Goal: Task Accomplishment & Management: Manage account settings

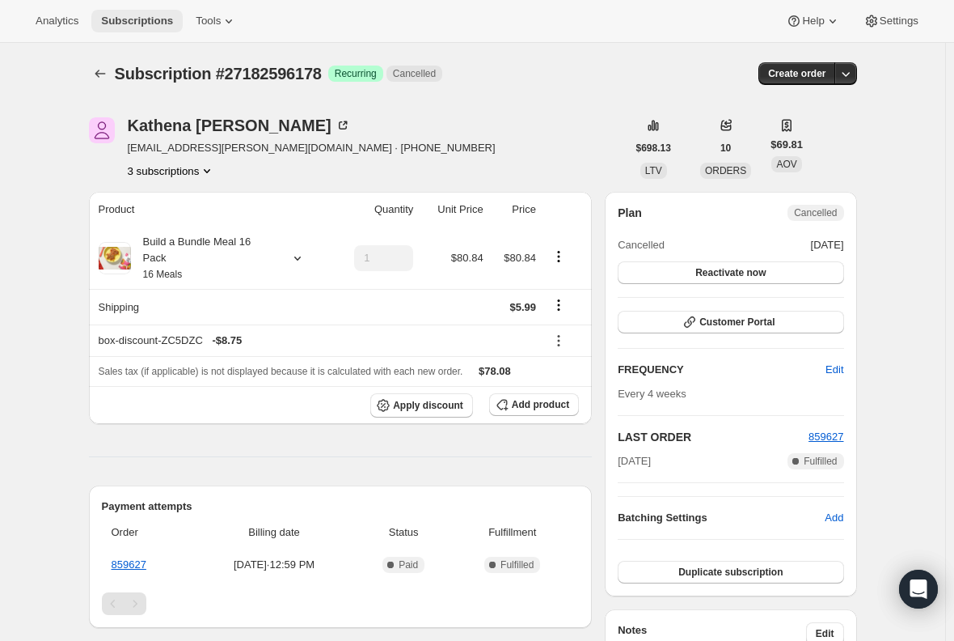
click at [121, 16] on span "Subscriptions" at bounding box center [137, 21] width 72 height 13
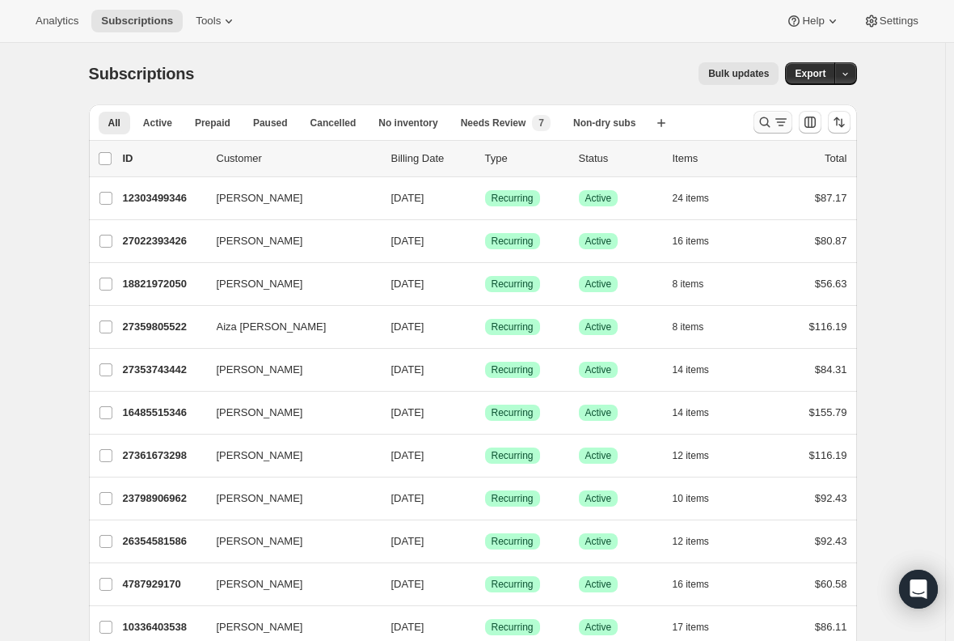
click at [777, 121] on icon "Search and filter results" at bounding box center [781, 122] width 16 height 16
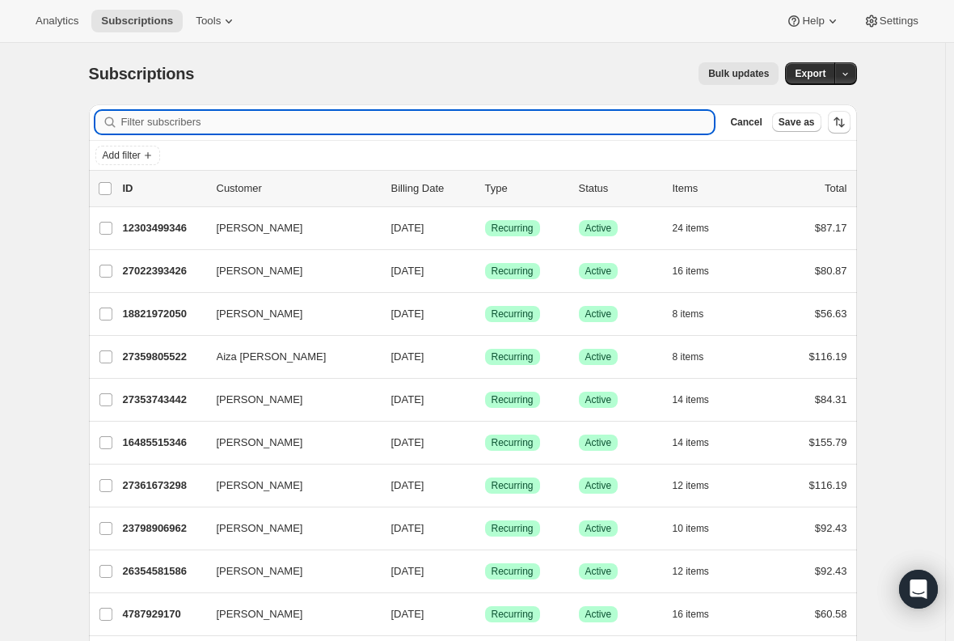
click at [369, 114] on input "Filter subscribers" at bounding box center [418, 122] width 594 height 23
paste input "[PERSON_NAME]"
type input "[PERSON_NAME]"
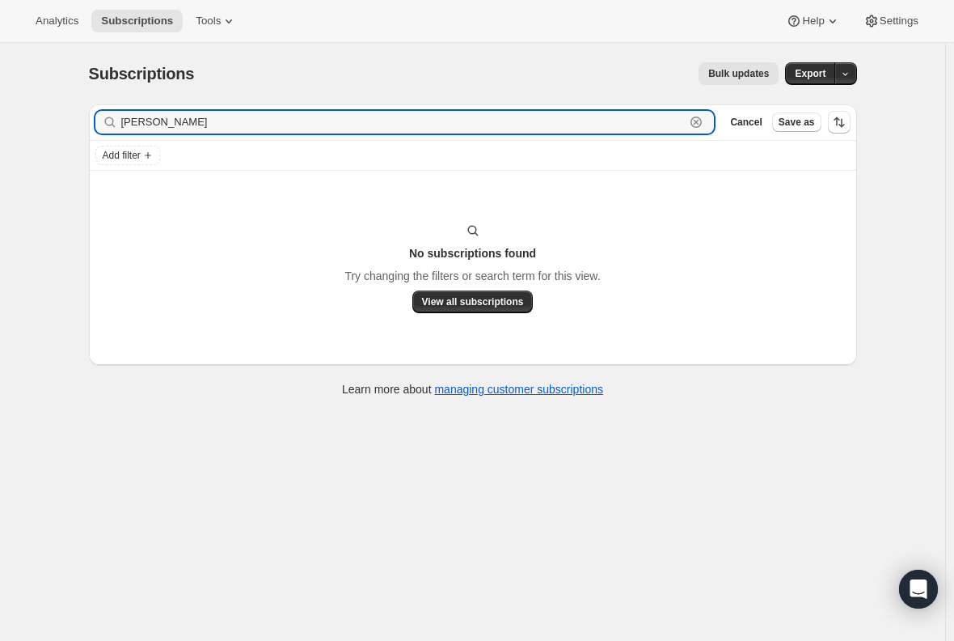
drag, startPoint x: 243, startPoint y: 115, endPoint x: 53, endPoint y: 108, distance: 190.2
click at [53, 108] on div "Subscriptions. This page is ready Subscriptions Bulk updates More actions Bulk …" at bounding box center [473, 363] width 946 height 641
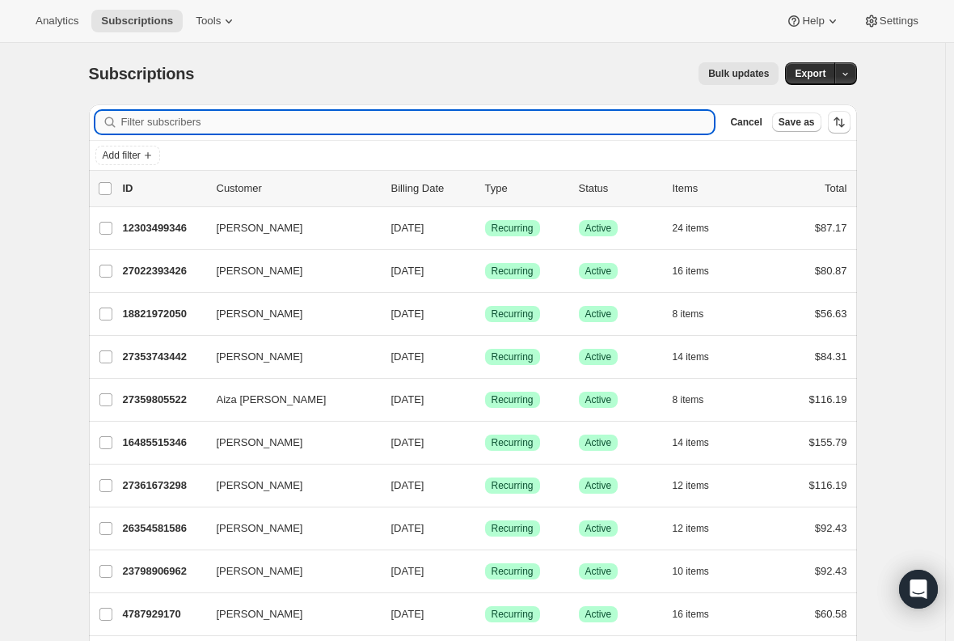
click at [184, 126] on input "Filter subscribers" at bounding box center [418, 122] width 594 height 23
paste input "[EMAIL_ADDRESS][DOMAIN_NAME]"
type input "[EMAIL_ADDRESS][DOMAIN_NAME]"
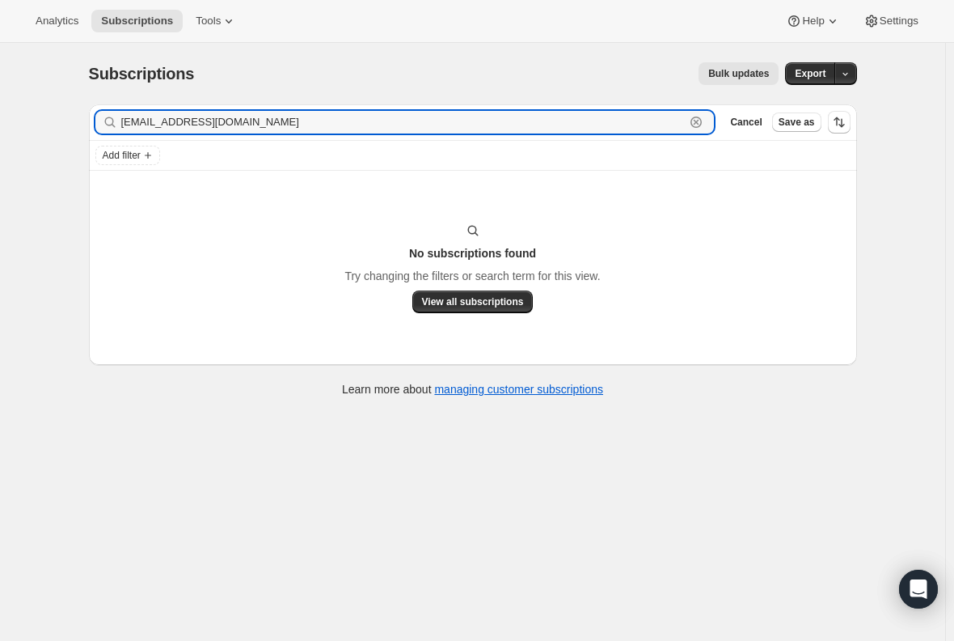
drag, startPoint x: 293, startPoint y: 112, endPoint x: 42, endPoint y: 106, distance: 250.8
click at [42, 106] on div "Subscriptions. This page is ready Subscriptions Bulk updates More actions Bulk …" at bounding box center [473, 363] width 946 height 641
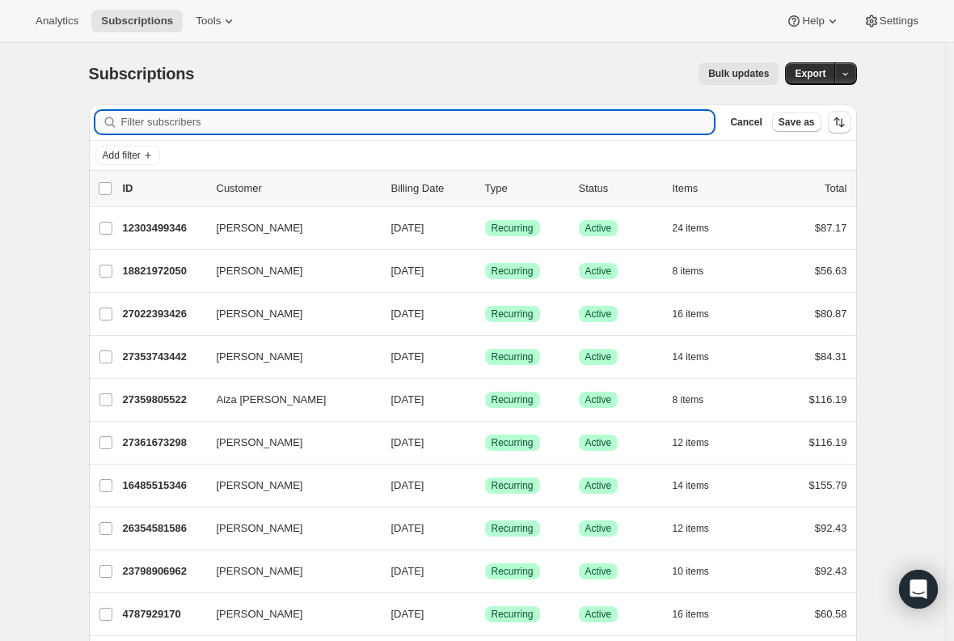
click at [186, 124] on input "Filter subscribers" at bounding box center [418, 122] width 594 height 23
paste input "[EMAIL_ADDRESS][DOMAIN_NAME]"
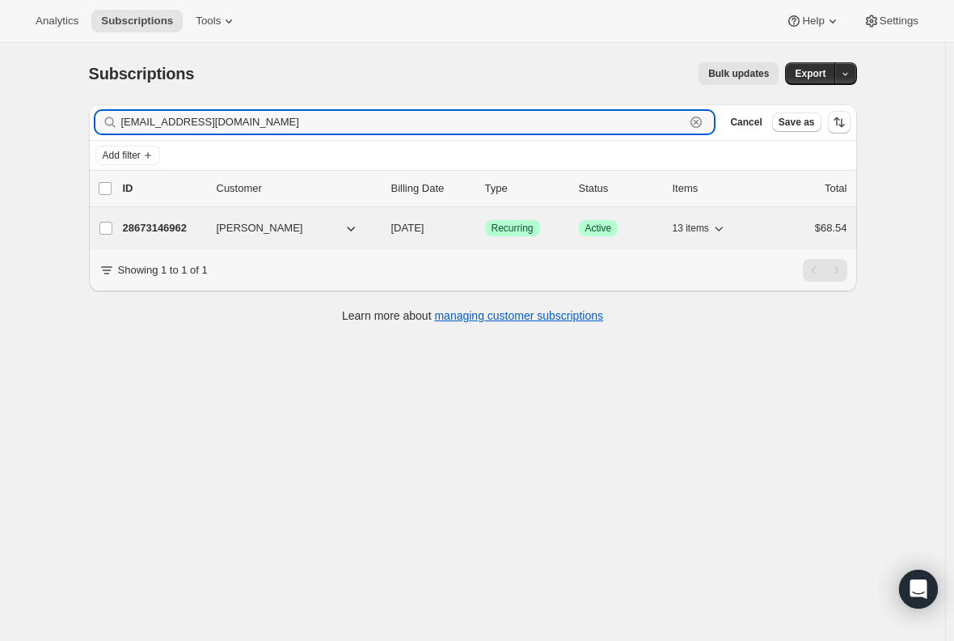
type input "[EMAIL_ADDRESS][DOMAIN_NAME]"
click at [151, 231] on p "28673146962" at bounding box center [163, 228] width 81 height 16
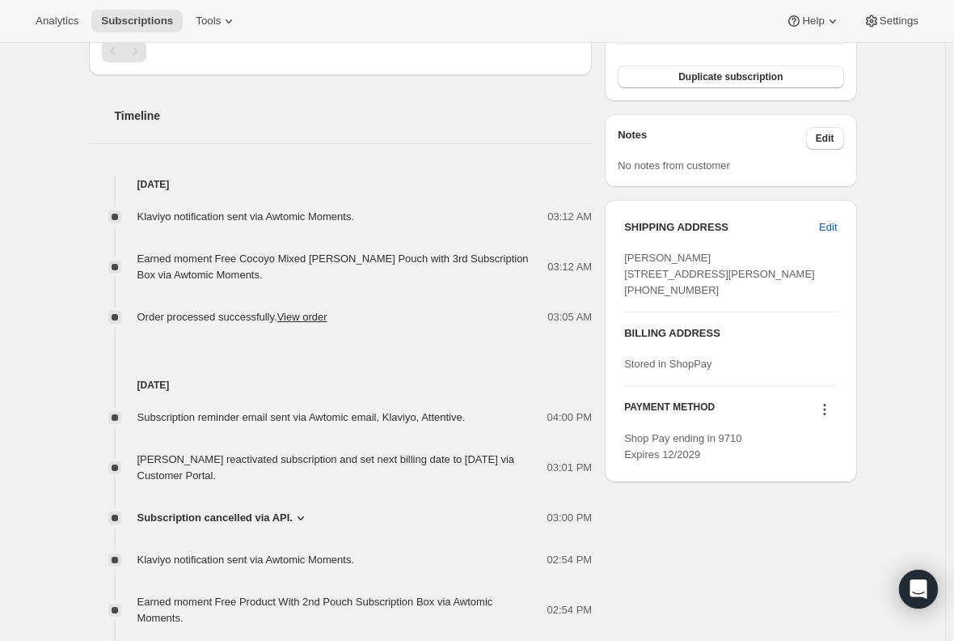
scroll to position [624, 0]
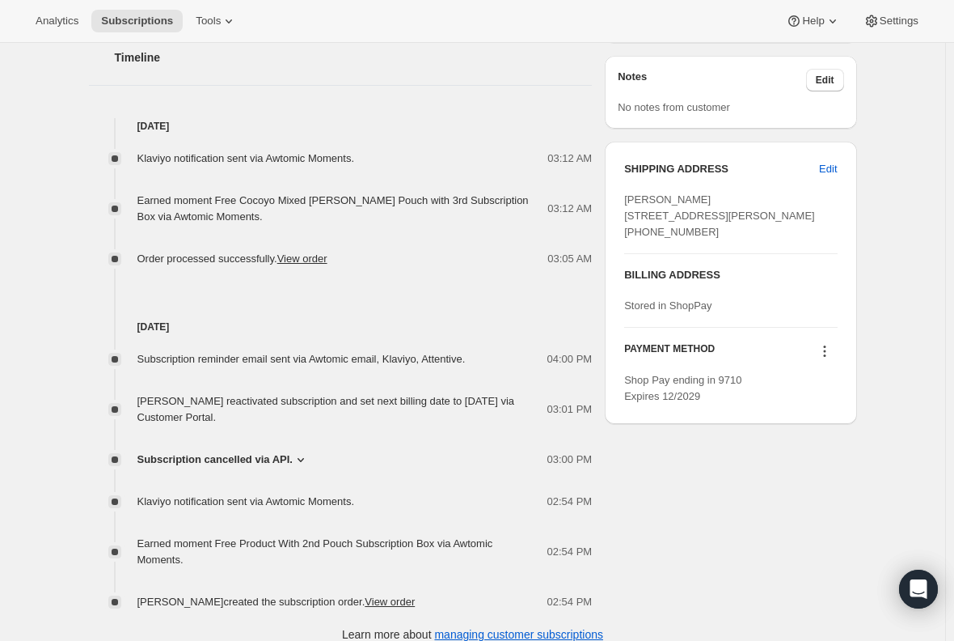
click at [63, 290] on div "Subscription #28673146962. This page is ready Subscription #28673146962 Success…" at bounding box center [473, 38] width 946 height 1240
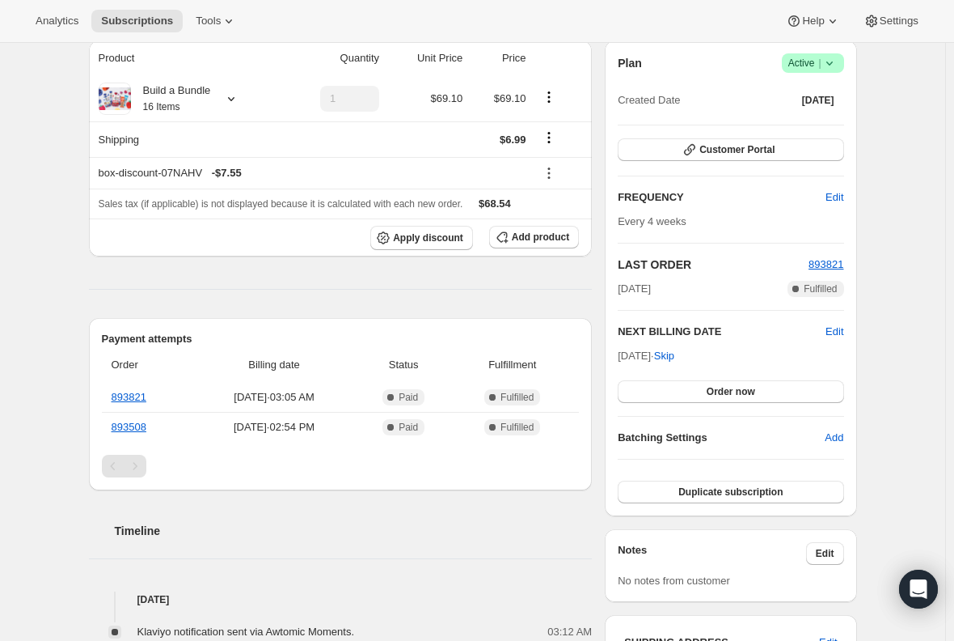
scroll to position [0, 0]
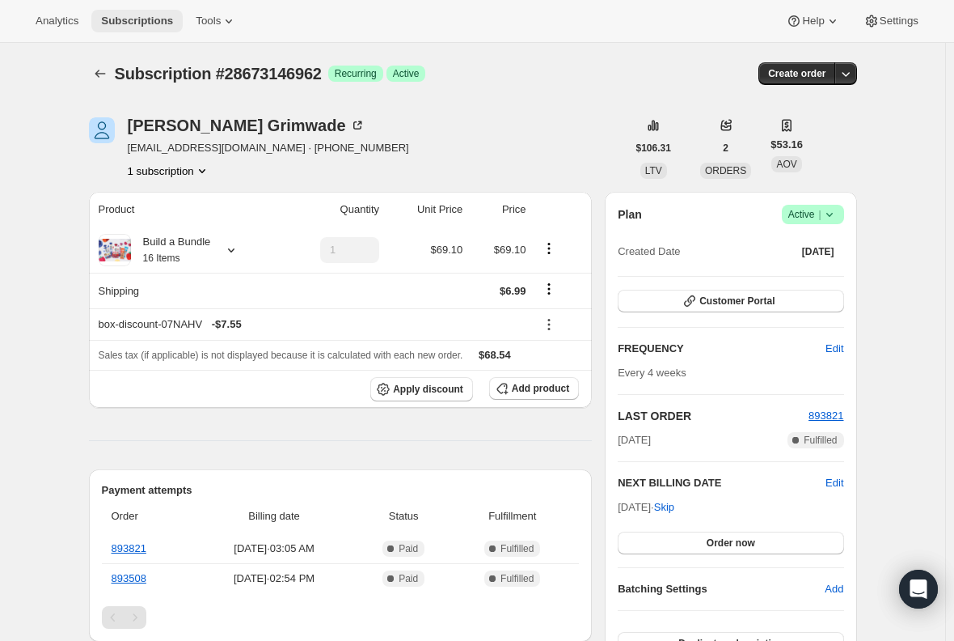
click at [136, 20] on span "Subscriptions" at bounding box center [137, 21] width 72 height 13
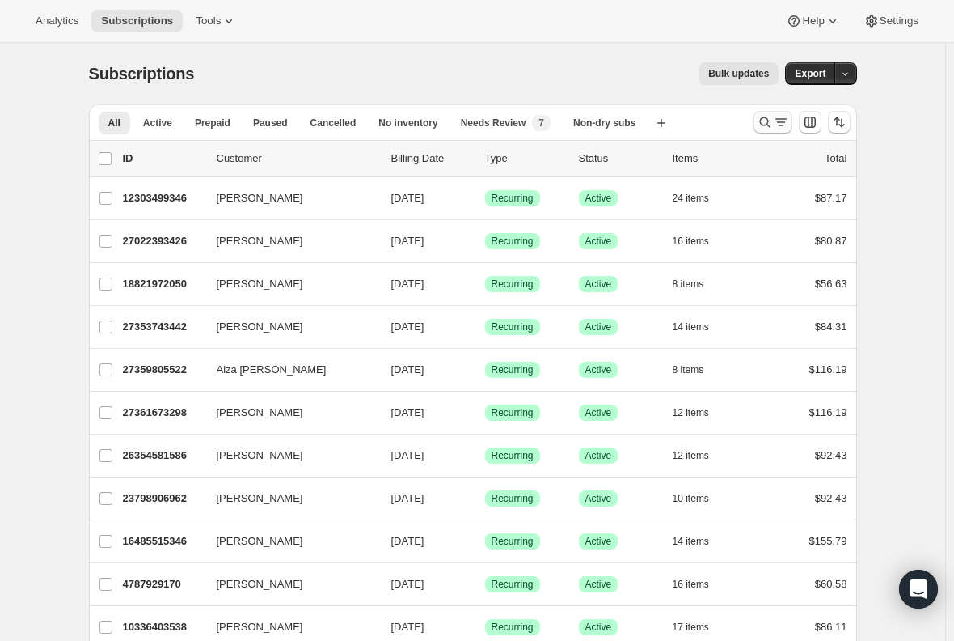
click at [761, 123] on icon "Search and filter results" at bounding box center [765, 122] width 16 height 16
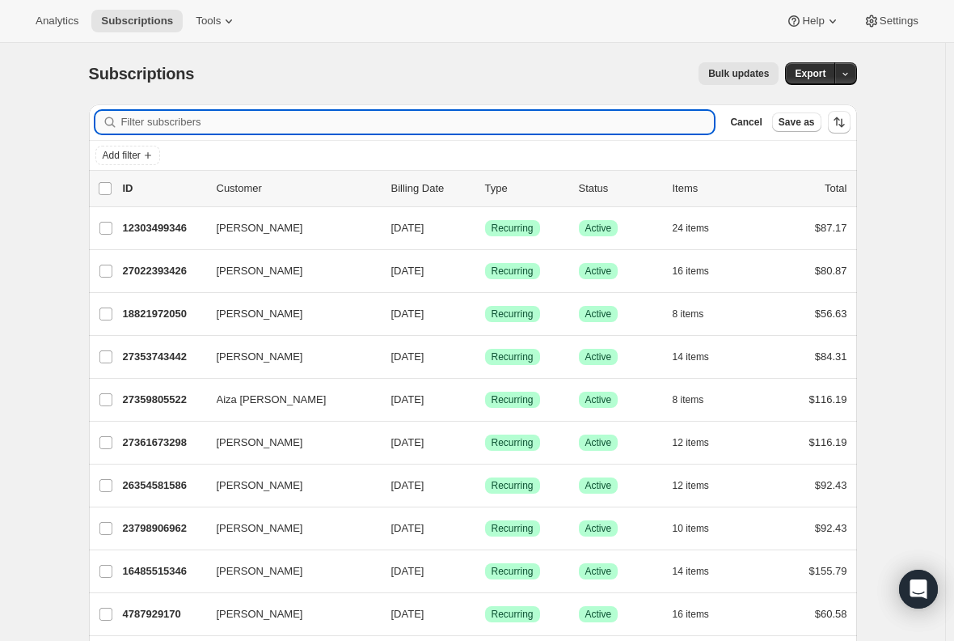
click at [274, 121] on input "Filter subscribers" at bounding box center [418, 122] width 594 height 23
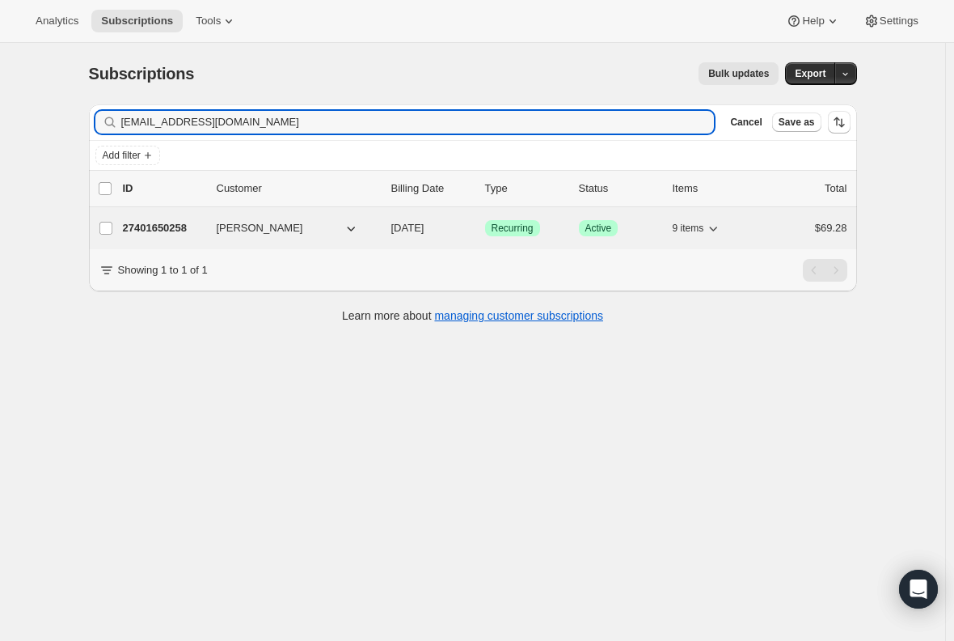
type input "[EMAIL_ADDRESS][DOMAIN_NAME]"
click at [173, 229] on p "27401650258" at bounding box center [163, 228] width 81 height 16
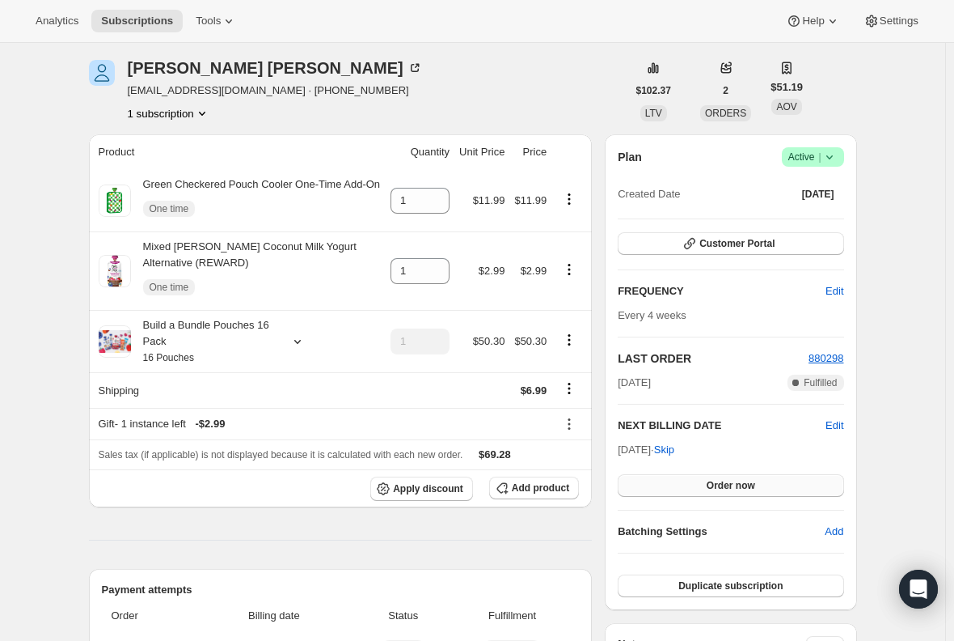
scroll to position [81, 0]
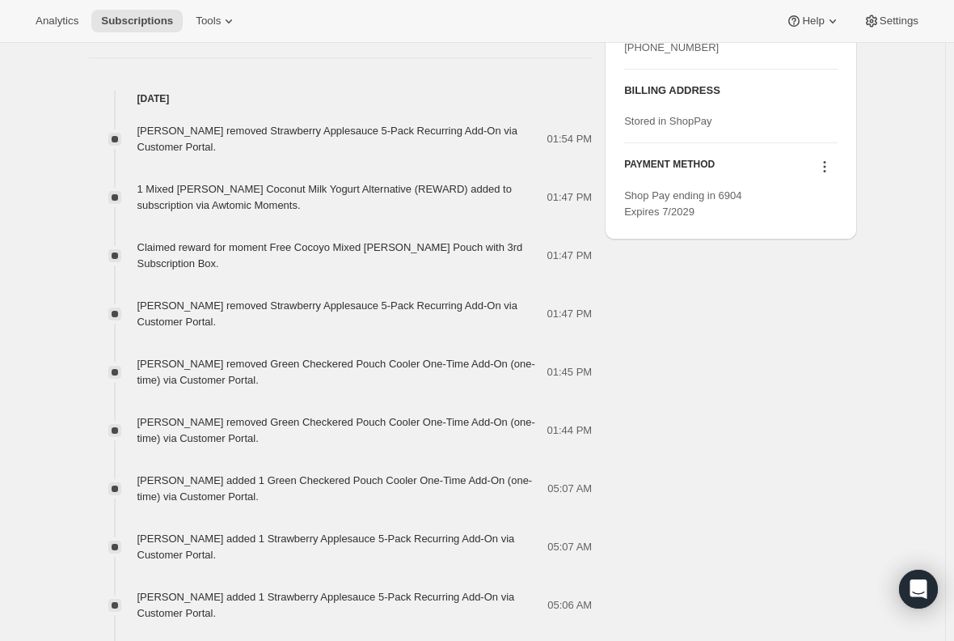
scroll to position [890, 0]
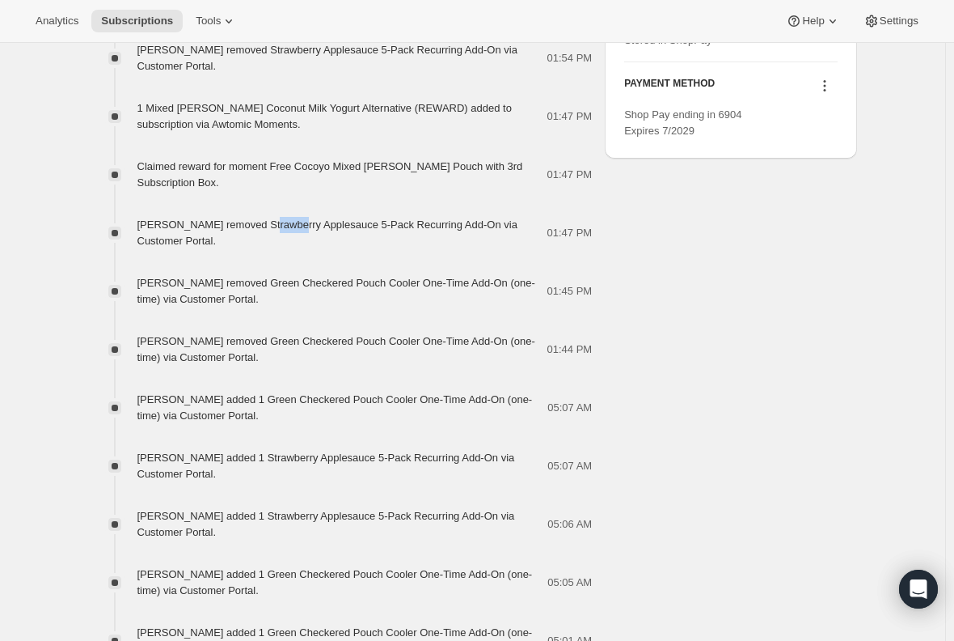
drag, startPoint x: 262, startPoint y: 222, endPoint x: 294, endPoint y: 226, distance: 31.8
click at [294, 226] on span "[PERSON_NAME] removed Strawberry Applesauce 5-Pack Recurring Add-On via Custome…" at bounding box center [328, 232] width 380 height 28
click at [294, 246] on div "[PERSON_NAME] removed Strawberry Applesauce 5-Pack Recurring Add-On via Custome…" at bounding box center [343, 233] width 410 height 32
drag, startPoint x: 261, startPoint y: 221, endPoint x: 485, endPoint y: 221, distance: 223.2
click at [485, 221] on span "[PERSON_NAME] removed Strawberry Applesauce 5-Pack Recurring Add-On via Custome…" at bounding box center [328, 232] width 380 height 28
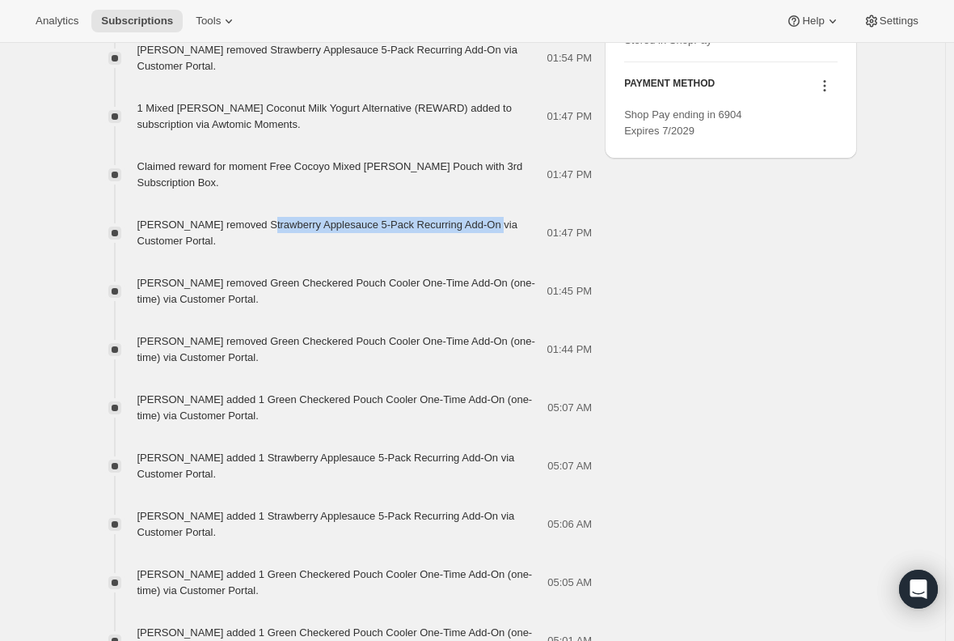
copy span "Strawberry Applesauce 5-Pack Recurring Add-On"
click at [413, 278] on span "[PERSON_NAME] removed Green Checkered Pouch Cooler One-Time Add-On (one-time) v…" at bounding box center [337, 291] width 398 height 28
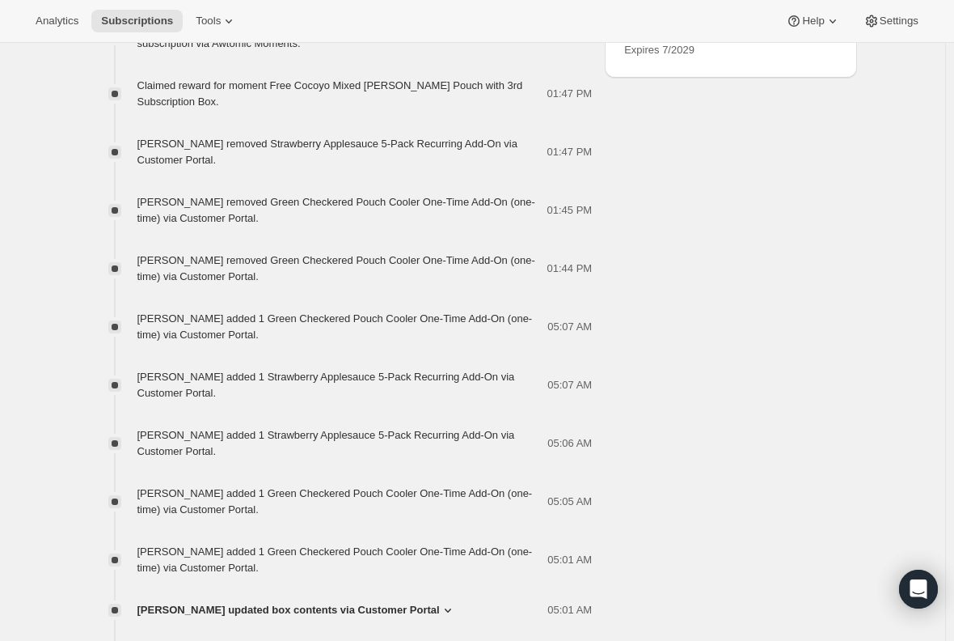
scroll to position [1052, 0]
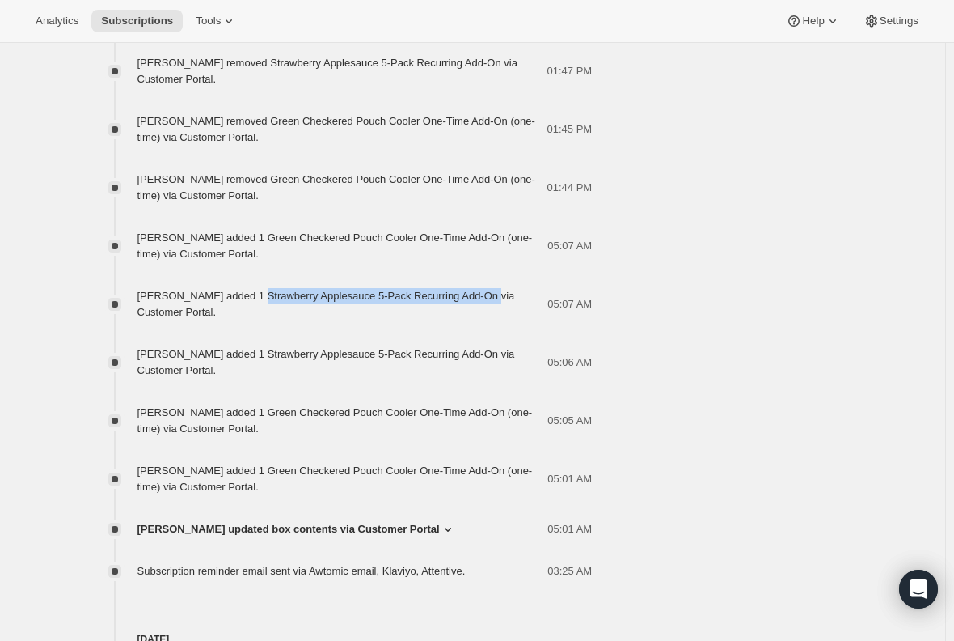
drag, startPoint x: 253, startPoint y: 294, endPoint x: 482, endPoint y: 300, distance: 229.0
click at [482, 300] on span "[PERSON_NAME] added 1 Strawberry Applesauce 5-Pack Recurring Add-On via Custome…" at bounding box center [327, 304] width 378 height 28
copy span "Strawberry Applesauce 5-Pack Recurring Add-On"
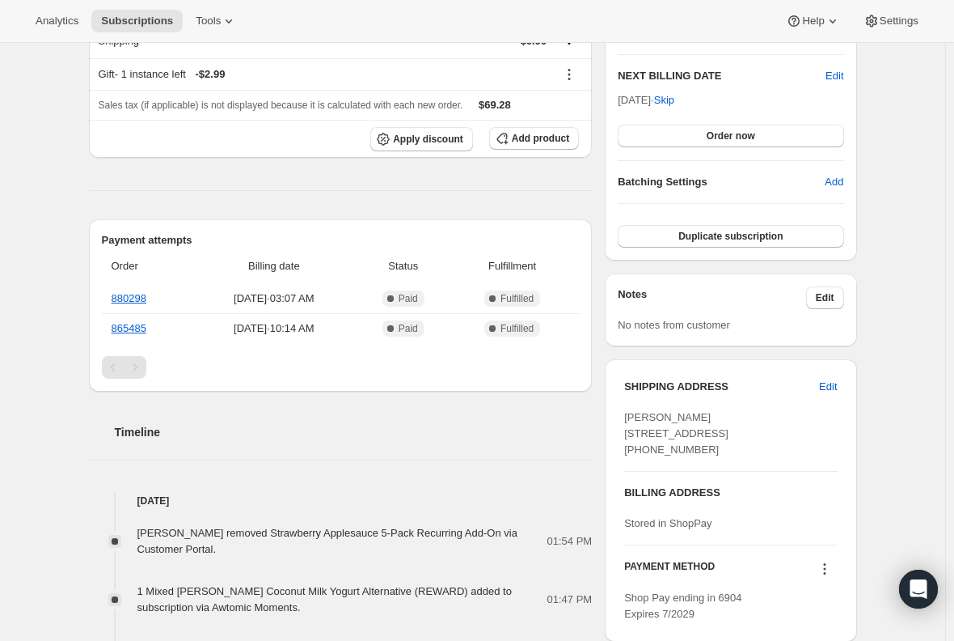
scroll to position [0, 0]
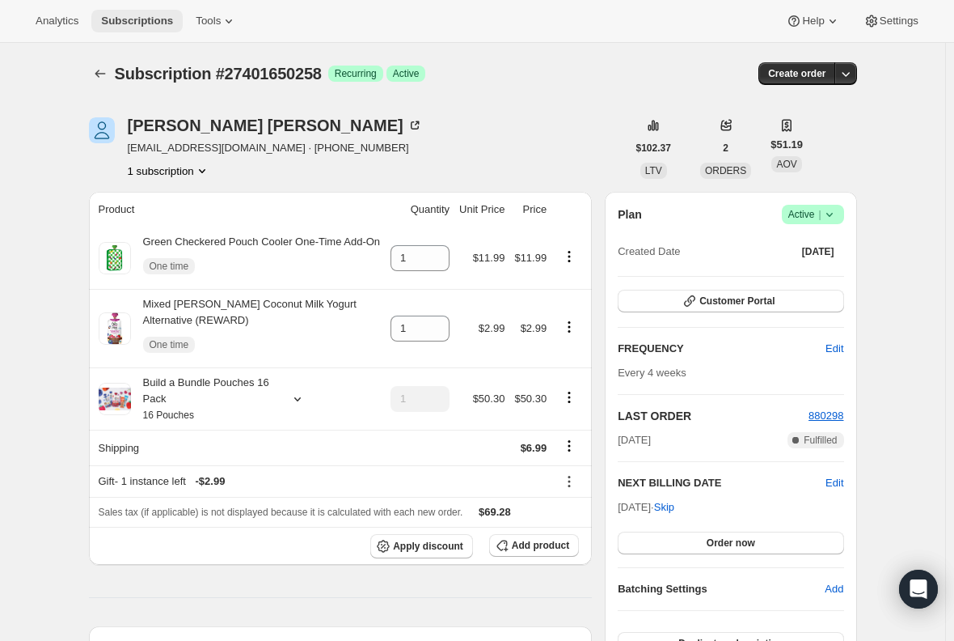
click at [137, 27] on span "Subscriptions" at bounding box center [137, 21] width 72 height 13
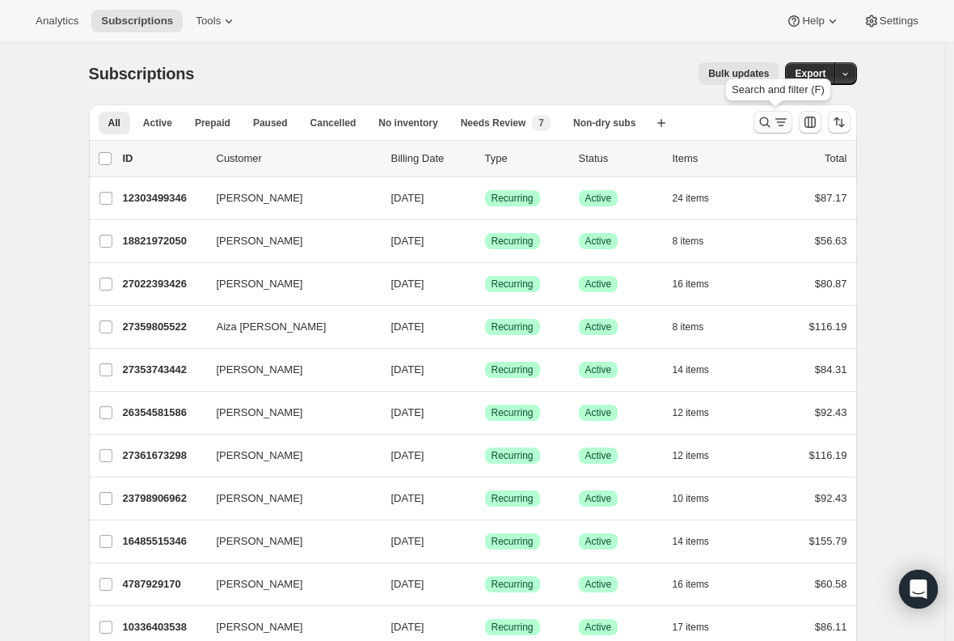
click at [773, 116] on icon "Search and filter results" at bounding box center [765, 122] width 16 height 16
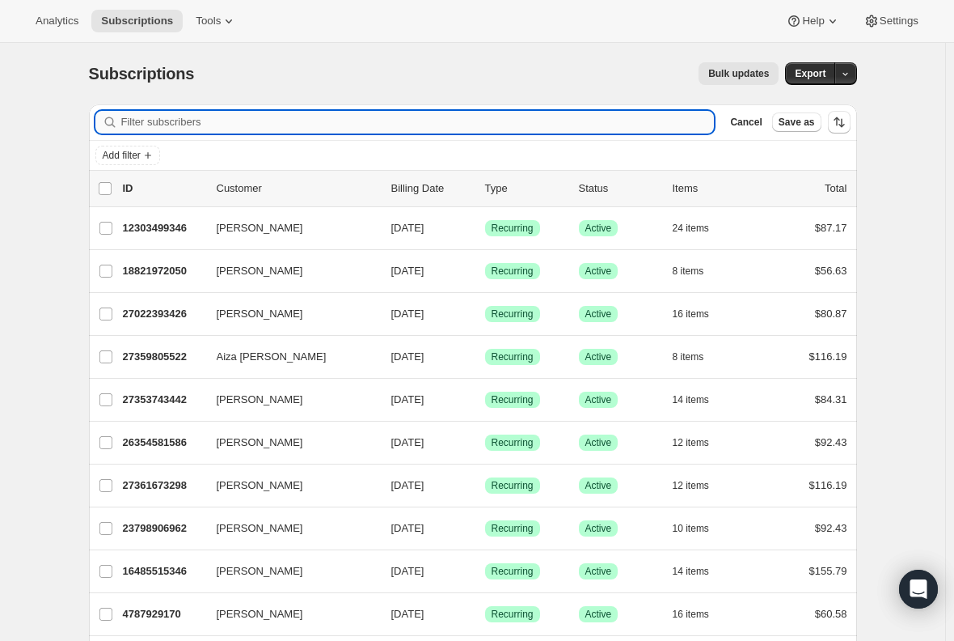
click at [301, 116] on input "Filter subscribers" at bounding box center [418, 122] width 594 height 23
paste input "[EMAIL_ADDRESS][PERSON_NAME][DOMAIN_NAME]"
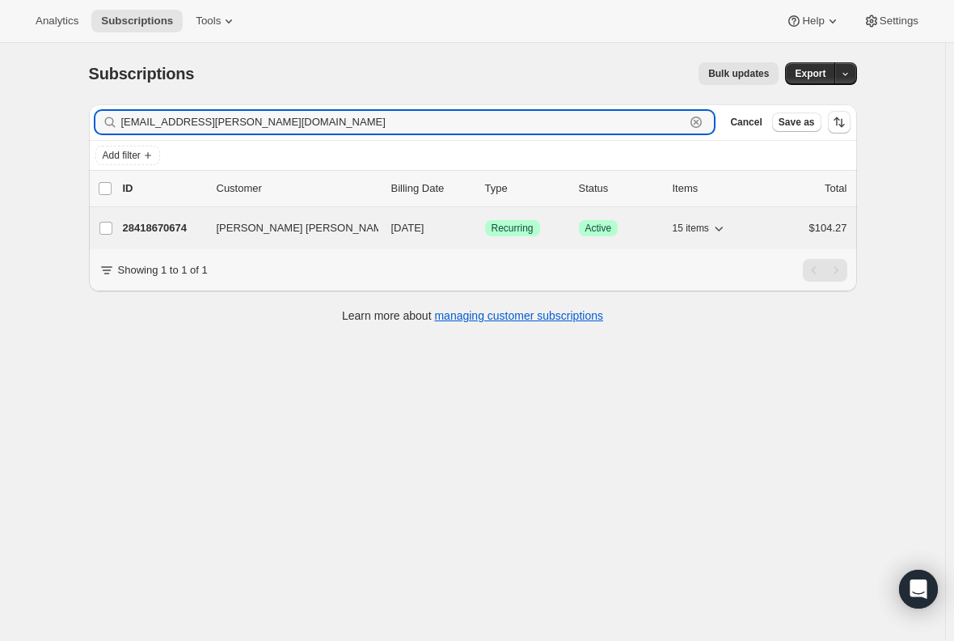
type input "[EMAIL_ADDRESS][PERSON_NAME][DOMAIN_NAME]"
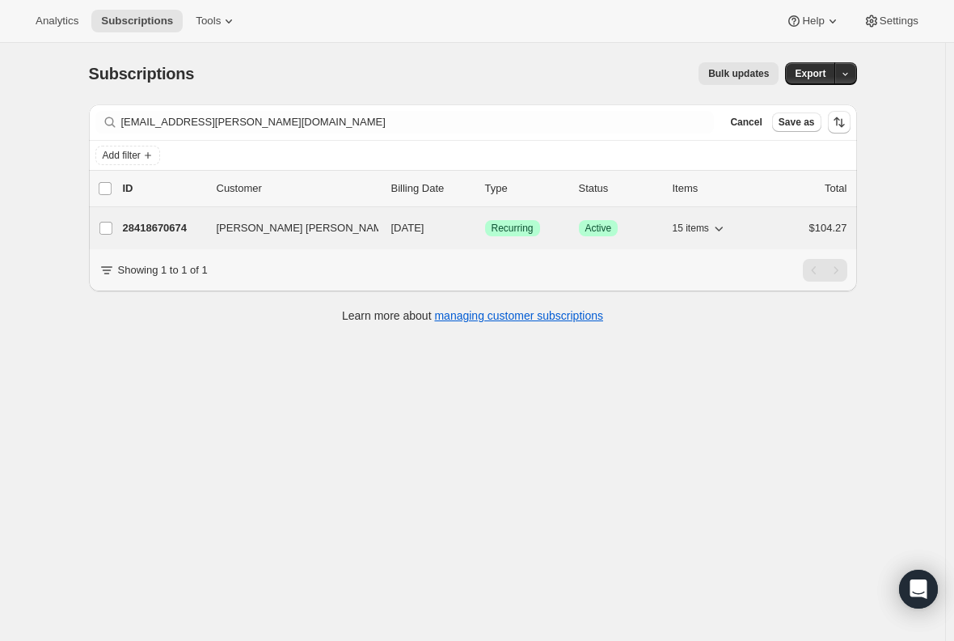
click at [173, 226] on p "28418670674" at bounding box center [163, 228] width 81 height 16
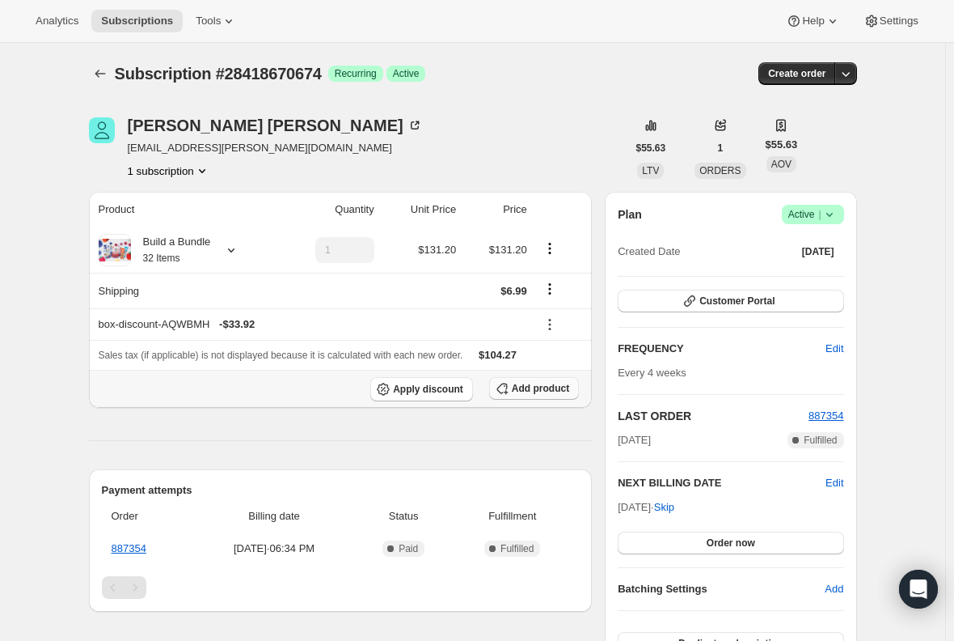
click at [548, 383] on span "Add product" at bounding box center [540, 388] width 57 height 13
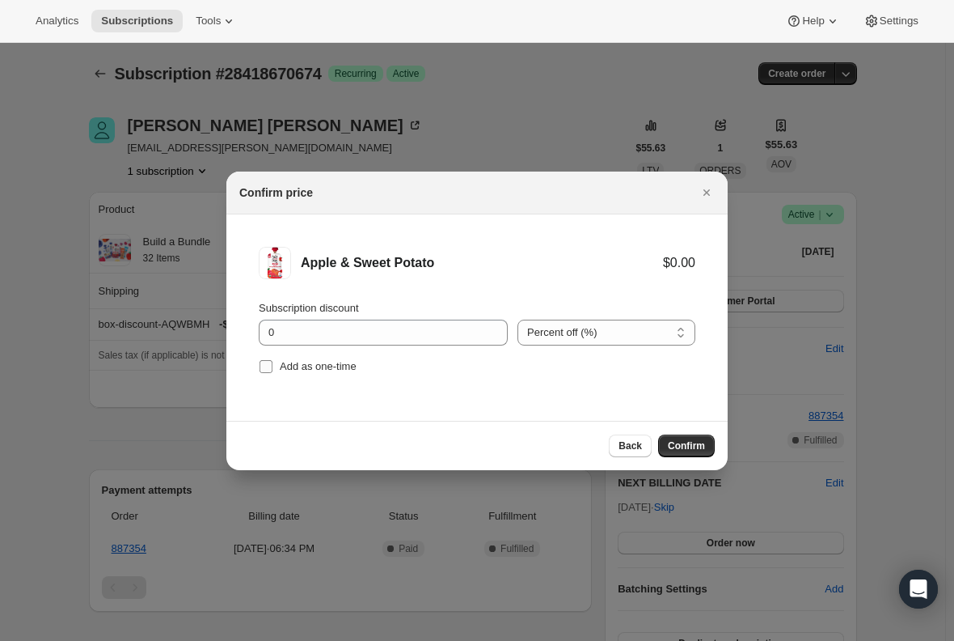
click at [261, 366] on input "Add as one-time" at bounding box center [266, 366] width 13 height 13
checkbox input "true"
click at [682, 449] on span "Confirm" at bounding box center [686, 445] width 37 height 13
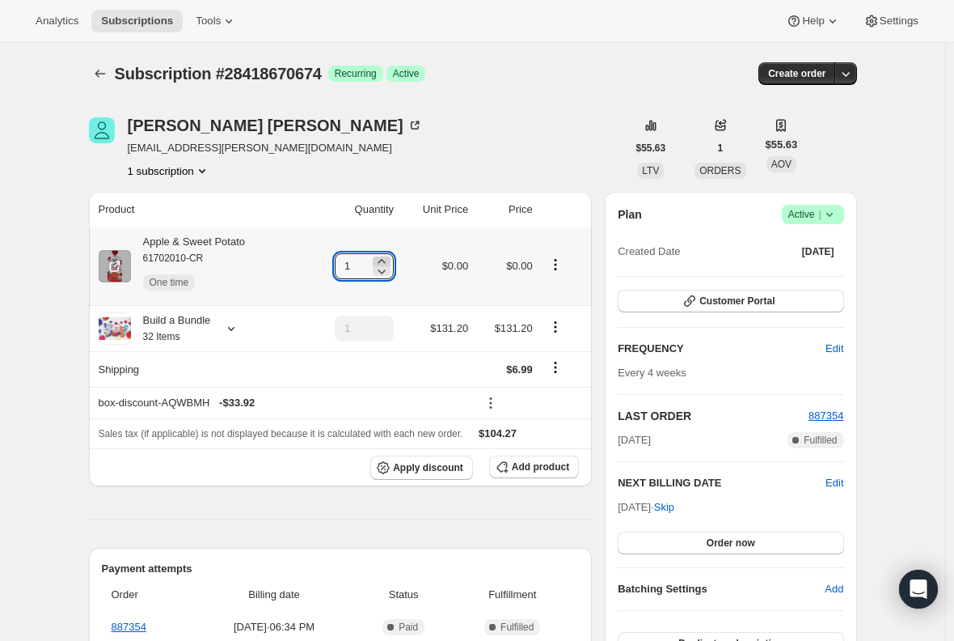
click at [387, 255] on icon at bounding box center [382, 261] width 16 height 16
click at [390, 256] on icon at bounding box center [382, 261] width 16 height 16
type input "3"
click at [230, 244] on div "Apple & Sweet Potato 61702010-CR One time" at bounding box center [188, 266] width 114 height 65
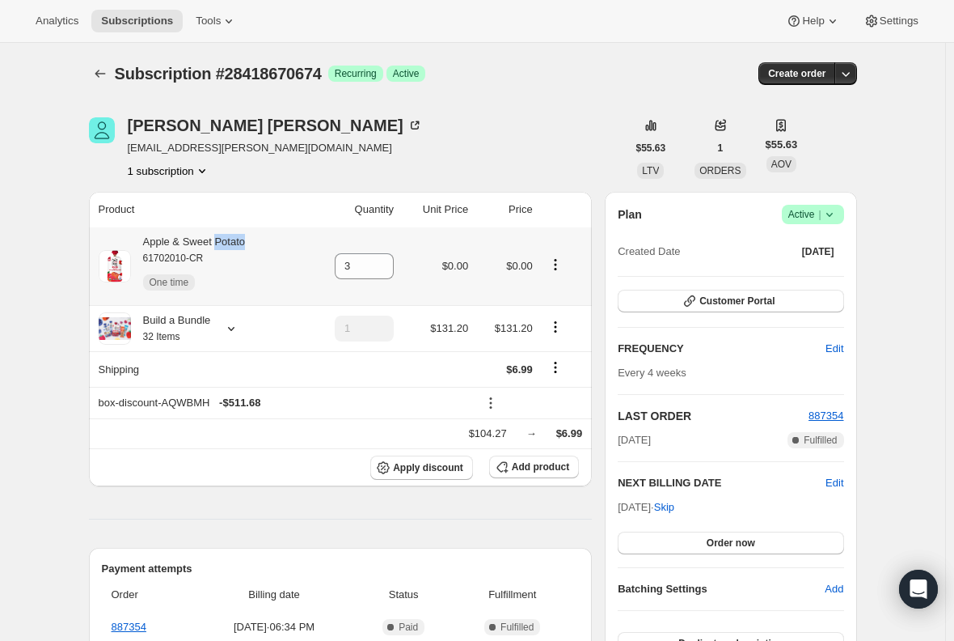
click at [230, 244] on div "Apple & Sweet Potato 61702010-CR One time" at bounding box center [188, 266] width 114 height 65
copy div "Apple & Sweet Potato"
click at [235, 236] on div "Apple & Sweet Potato 61702010-CR One time" at bounding box center [188, 266] width 114 height 65
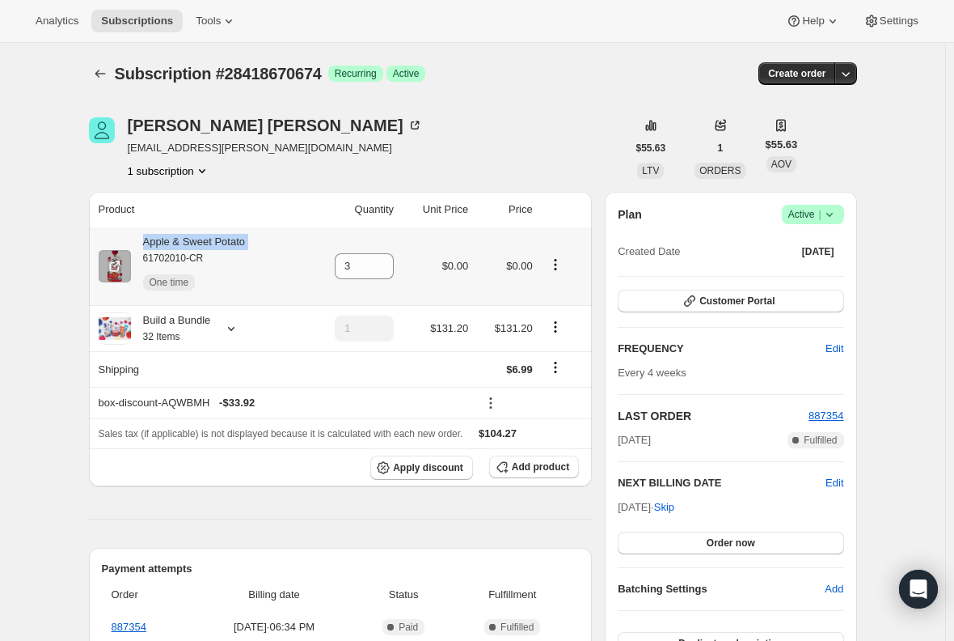
click at [235, 236] on div "Apple & Sweet Potato 61702010-CR One time" at bounding box center [188, 266] width 114 height 65
copy div "Apple & Sweet Potato"
click at [128, 15] on span "Subscriptions" at bounding box center [137, 21] width 72 height 13
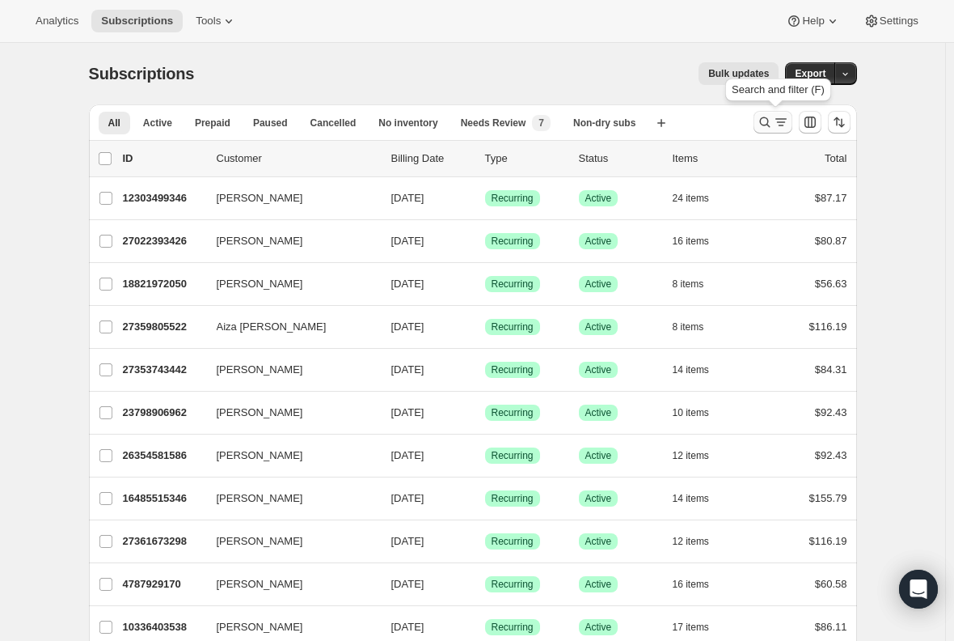
click at [766, 119] on icon "Search and filter results" at bounding box center [765, 122] width 16 height 16
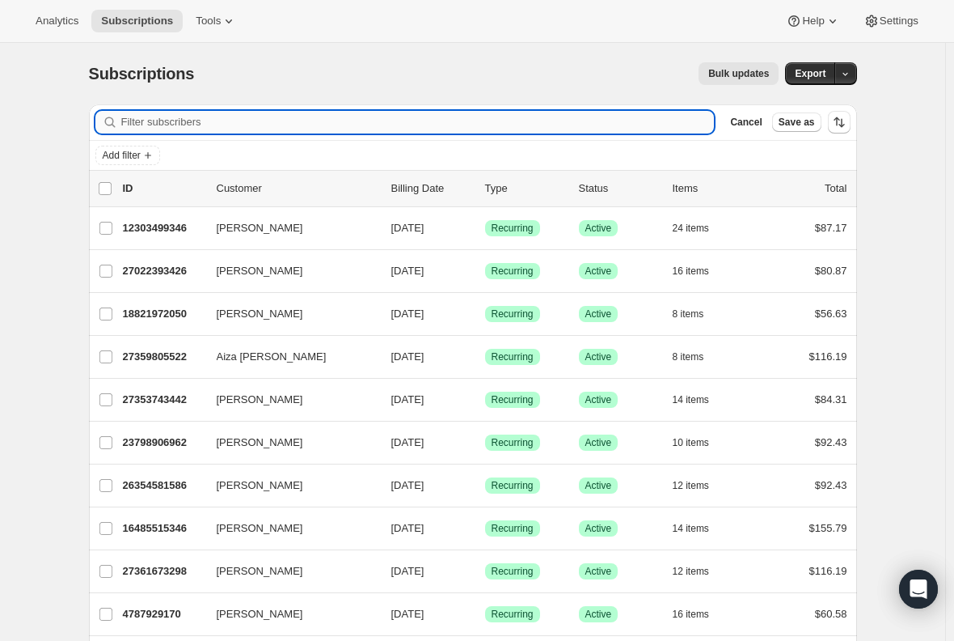
click at [171, 116] on input "Filter subscribers" at bounding box center [418, 122] width 594 height 23
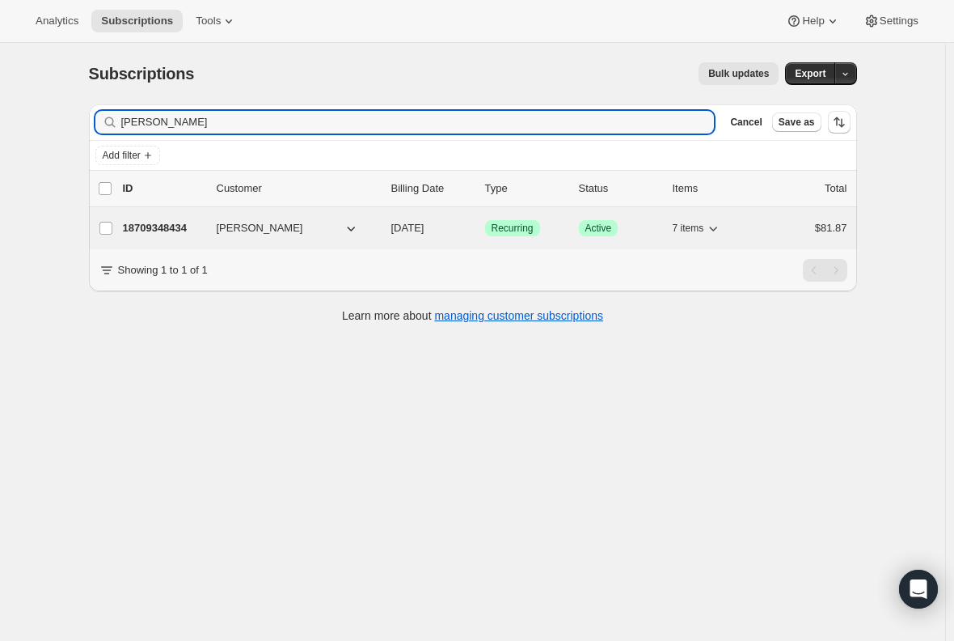
type input "[PERSON_NAME]"
click at [168, 228] on p "18709348434" at bounding box center [163, 228] width 81 height 16
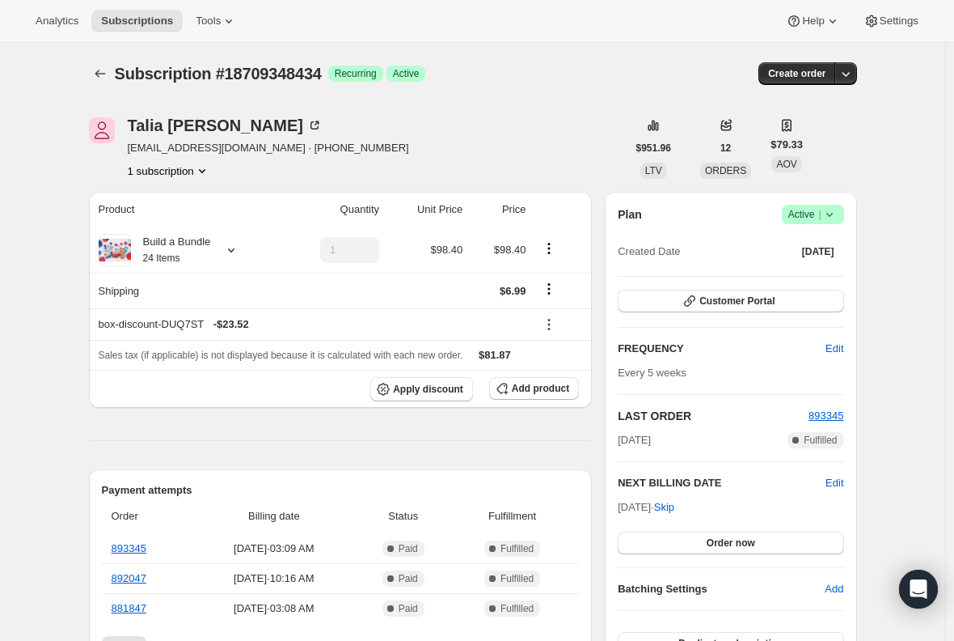
click at [162, 147] on span "[EMAIL_ADDRESS][DOMAIN_NAME] · [PHONE_NUMBER]" at bounding box center [268, 148] width 281 height 16
click at [190, 157] on div "[PERSON_NAME] [EMAIL_ADDRESS][DOMAIN_NAME] · [PHONE_NUMBER] 1 subscription" at bounding box center [268, 147] width 281 height 61
drag, startPoint x: 231, startPoint y: 154, endPoint x: 127, endPoint y: 154, distance: 103.5
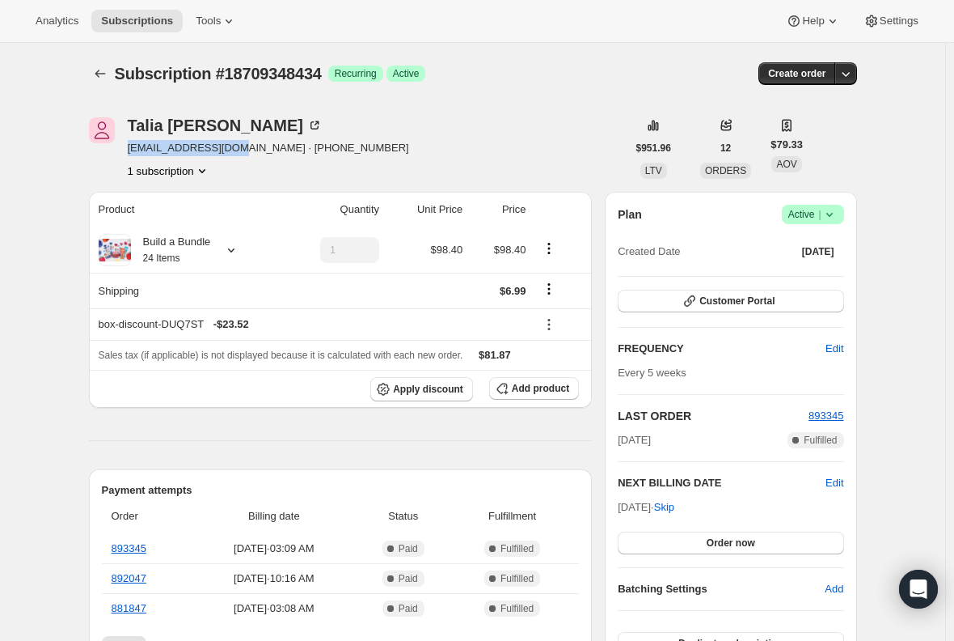
click at [127, 154] on div "[PERSON_NAME] [EMAIL_ADDRESS][DOMAIN_NAME] · [PHONE_NUMBER] 1 subscription" at bounding box center [358, 147] width 538 height 61
copy span "[EMAIL_ADDRESS][DOMAIN_NAME]"
